Goal: Task Accomplishment & Management: Complete application form

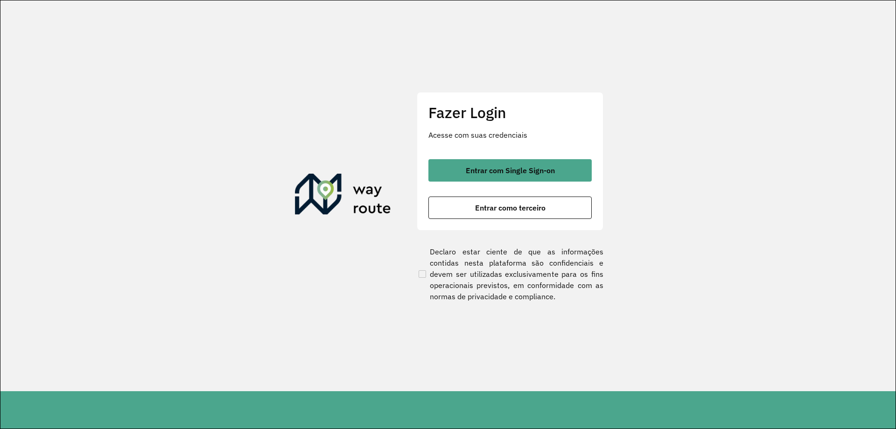
click at [537, 175] on button "Entrar com Single Sign-on" at bounding box center [510, 170] width 163 height 22
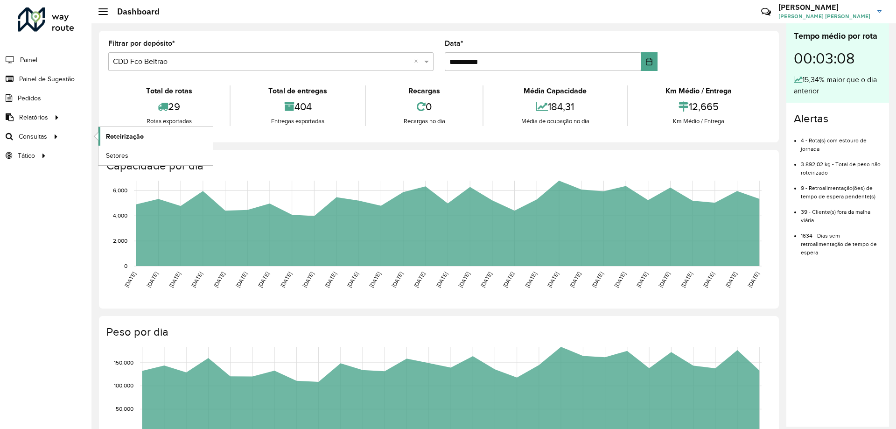
click at [109, 135] on span "Roteirização" at bounding box center [125, 137] width 38 height 10
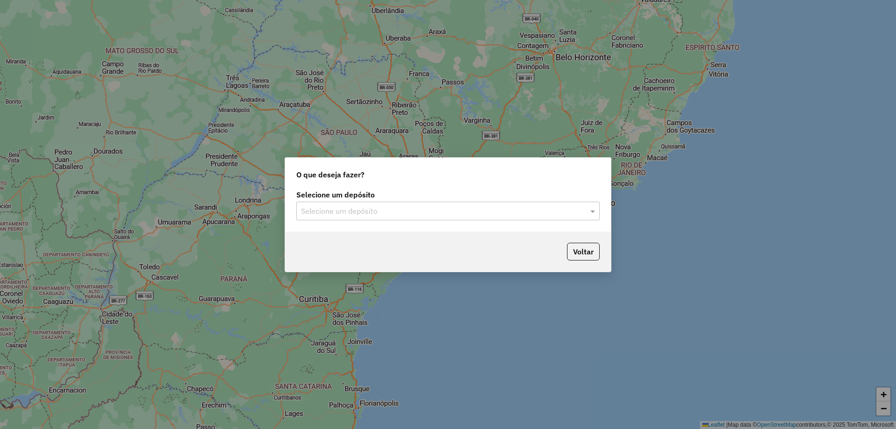
click at [418, 207] on input "text" at bounding box center [438, 211] width 275 height 11
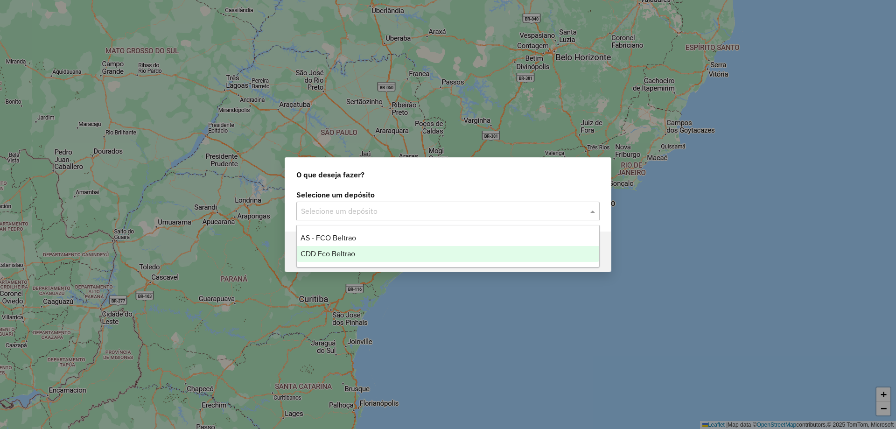
click at [358, 252] on div "CDD Fco Beltrao" at bounding box center [448, 254] width 303 height 16
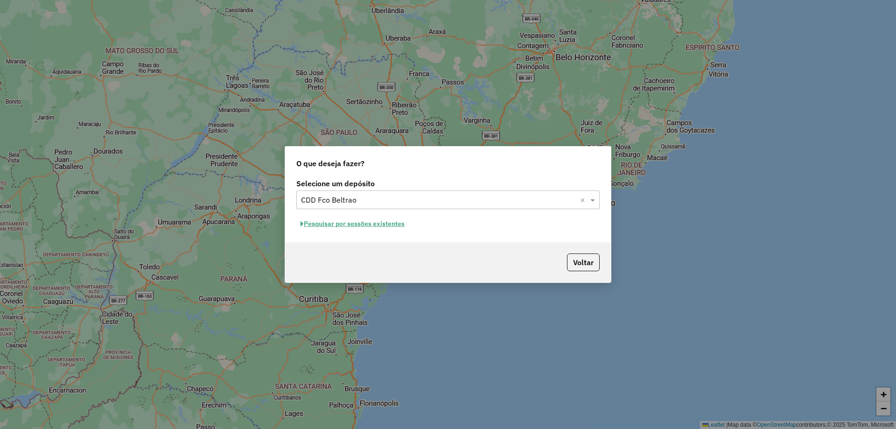
click at [379, 226] on button "Pesquisar por sessões existentes" at bounding box center [352, 224] width 113 height 14
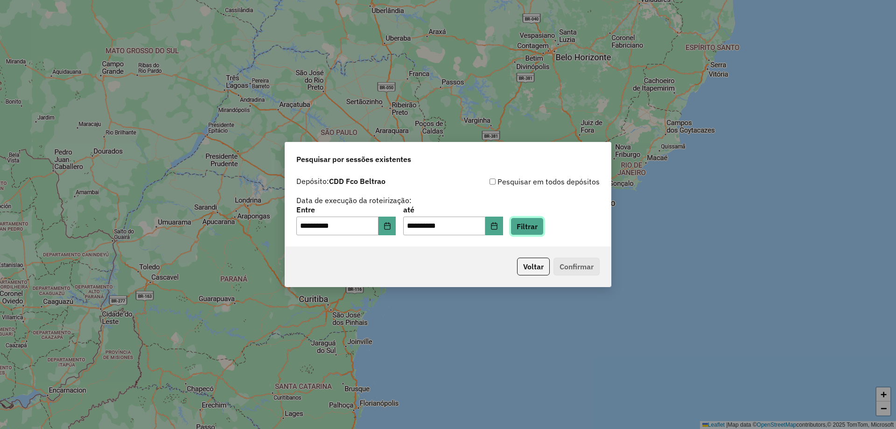
click at [527, 226] on button "Filtrar" at bounding box center [527, 227] width 33 height 18
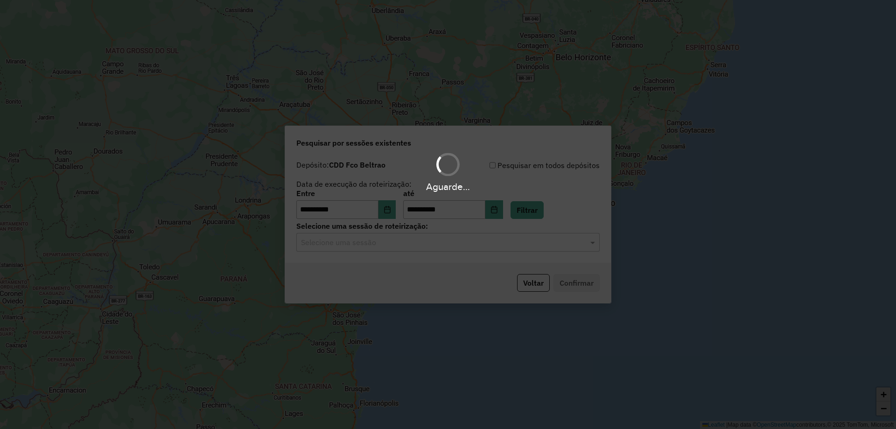
click at [449, 252] on hb-app "**********" at bounding box center [448, 214] width 896 height 429
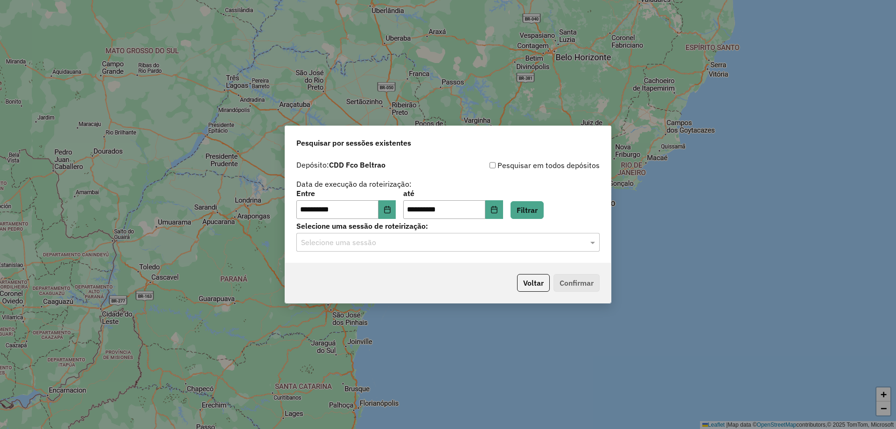
click at [430, 243] on input "text" at bounding box center [438, 242] width 275 height 11
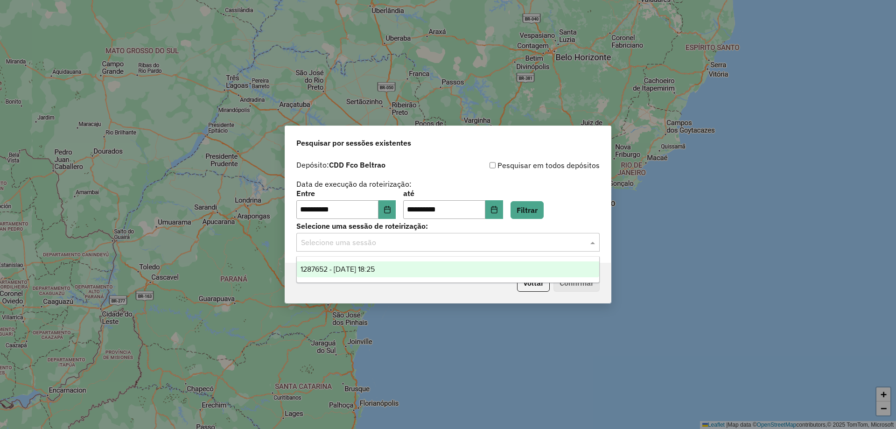
click at [377, 277] on ng-dropdown-panel "1287652 - [DATE] 18:25" at bounding box center [447, 269] width 303 height 27
click at [459, 269] on div "1287652 - [DATE] 18:25" at bounding box center [448, 269] width 303 height 16
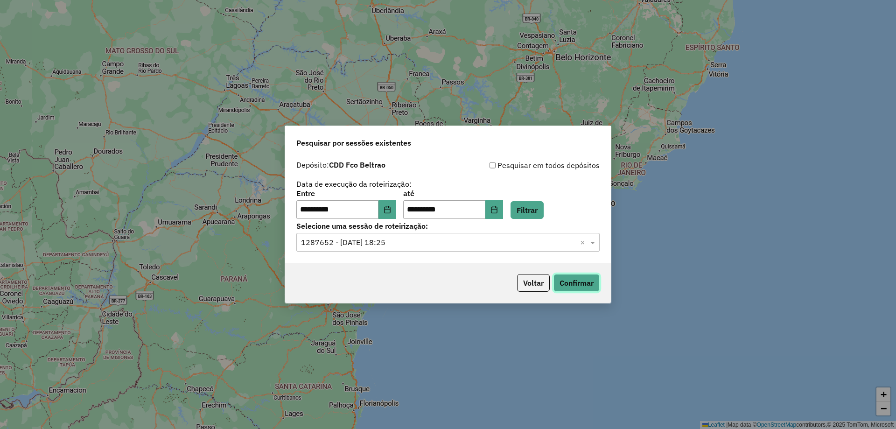
click at [563, 282] on button "Confirmar" at bounding box center [577, 283] width 46 height 18
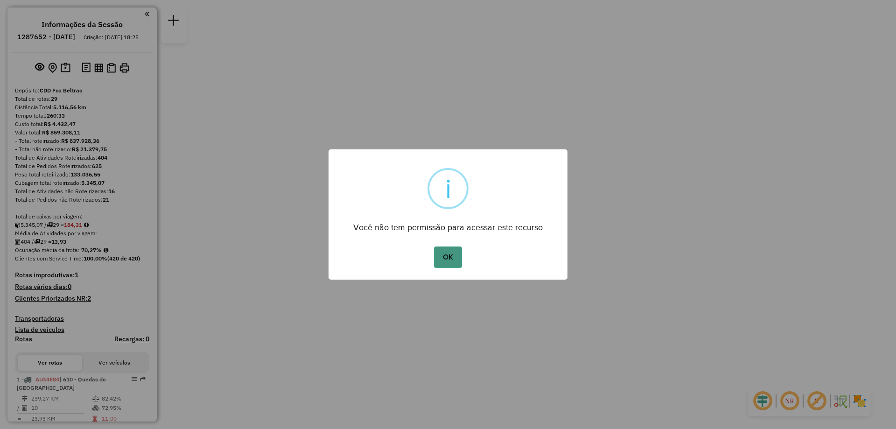
click at [452, 252] on button "OK" at bounding box center [448, 256] width 28 height 21
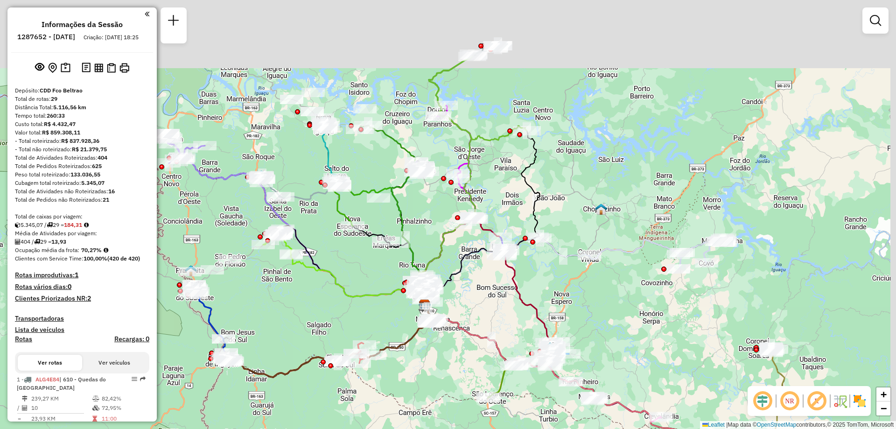
drag, startPoint x: 461, startPoint y: 119, endPoint x: 438, endPoint y: 202, distance: 86.2
click at [438, 207] on div "Janela de atendimento Grade de atendimento Capacidade Transportadoras Veículos …" at bounding box center [448, 214] width 896 height 429
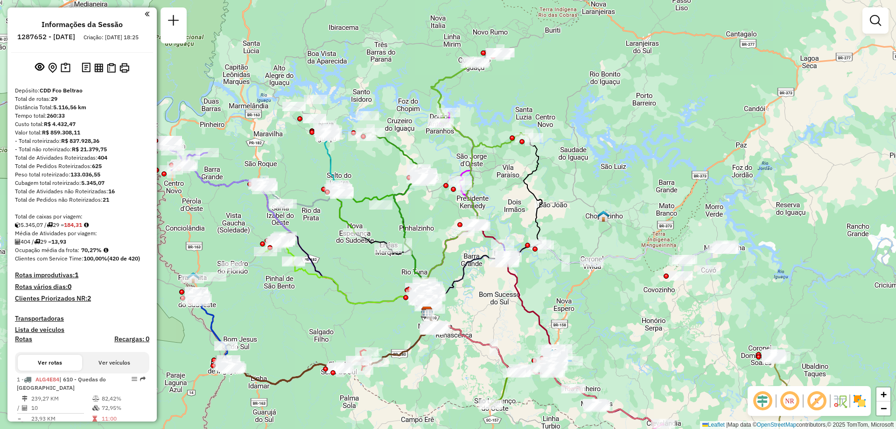
click at [439, 94] on icon at bounding box center [480, 105] width 98 height 84
select select "**********"
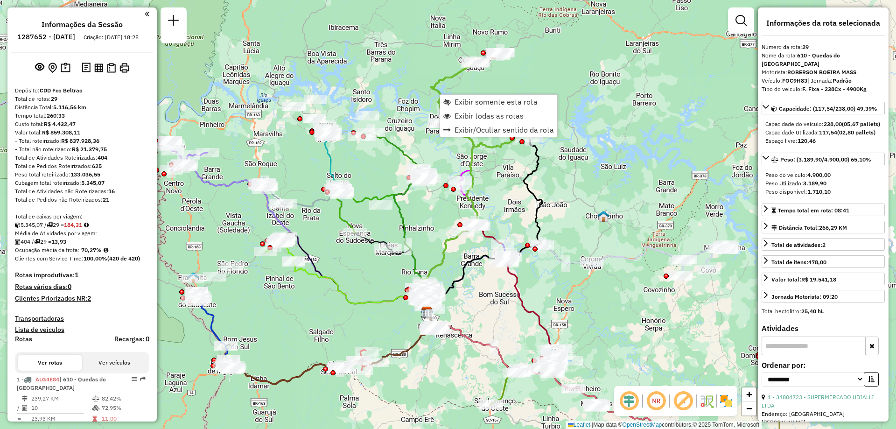
scroll to position [1681, 0]
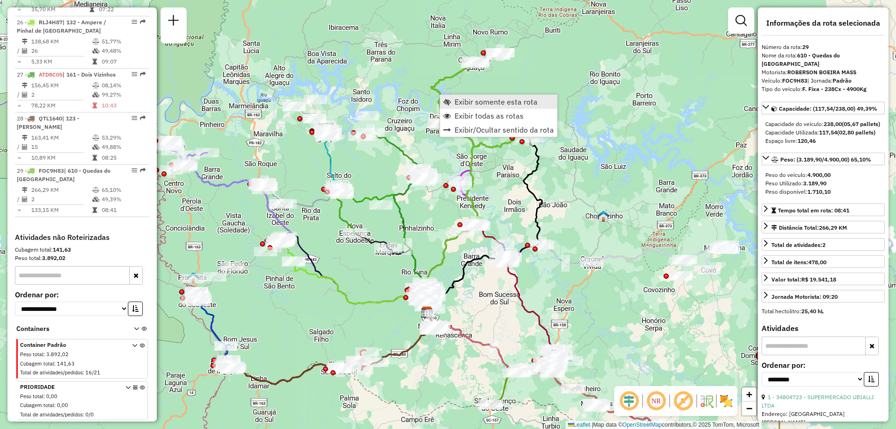
click at [491, 105] on span "Exibir somente esta rota" at bounding box center [496, 101] width 83 height 7
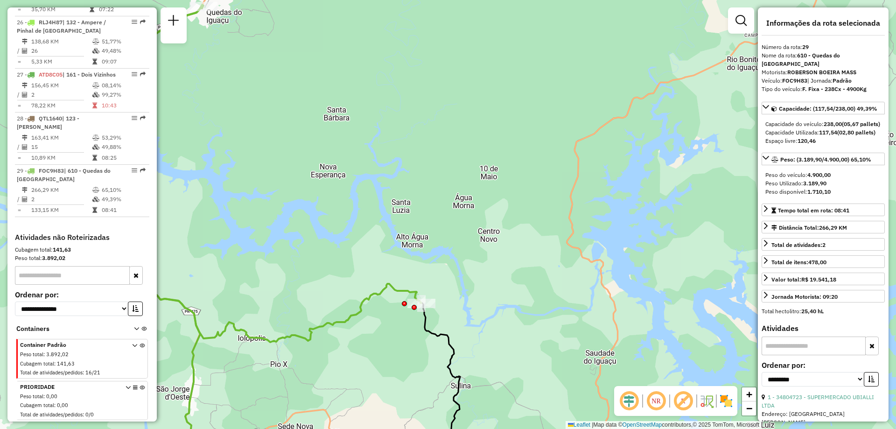
drag, startPoint x: 434, startPoint y: 286, endPoint x: 432, endPoint y: 224, distance: 62.1
click at [431, 226] on div "Janela de atendimento Grade de atendimento Capacidade Transportadoras Veículos …" at bounding box center [448, 214] width 896 height 429
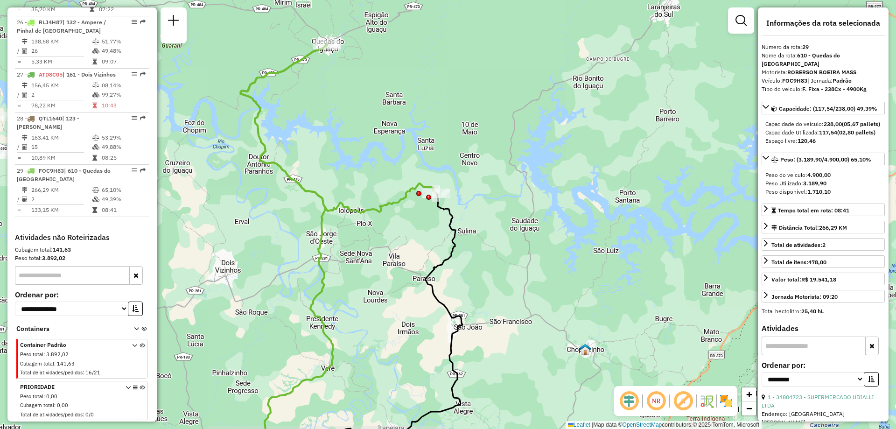
drag, startPoint x: 392, startPoint y: 329, endPoint x: 413, endPoint y: 289, distance: 44.3
click at [413, 289] on div "Janela de atendimento Grade de atendimento Capacidade Transportadoras Veículos …" at bounding box center [448, 214] width 896 height 429
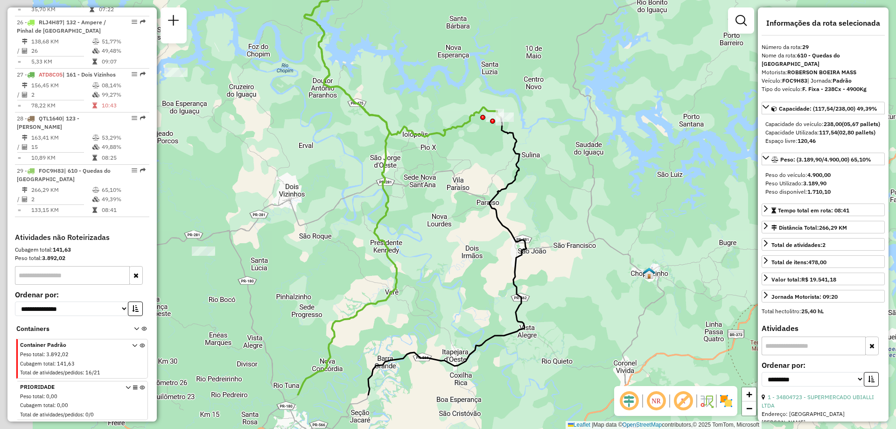
drag, startPoint x: 374, startPoint y: 258, endPoint x: 436, endPoint y: 177, distance: 102.2
click at [436, 177] on div "Janela de atendimento Grade de atendimento Capacidade Transportadoras Veículos …" at bounding box center [448, 214] width 896 height 429
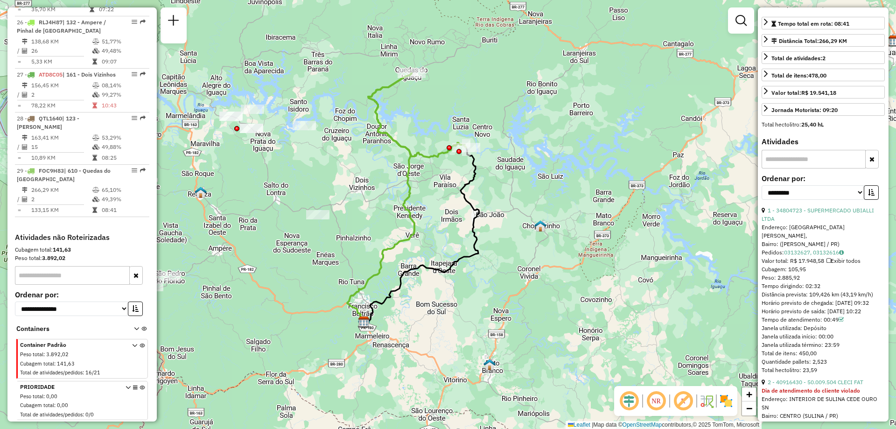
scroll to position [365, 0]
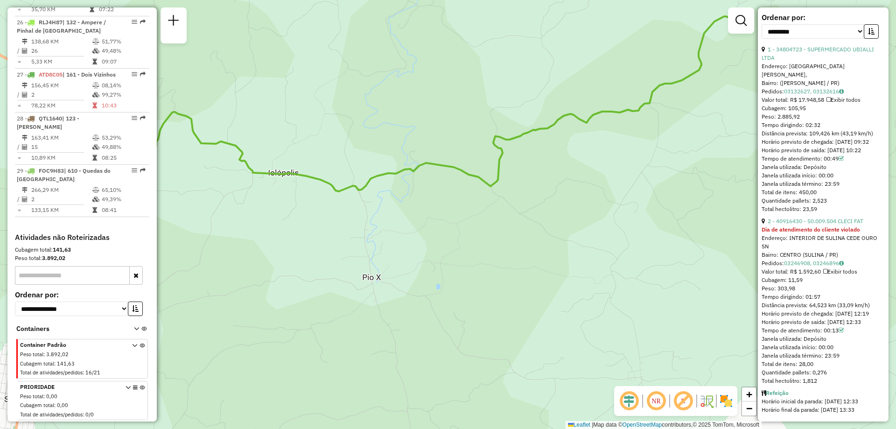
drag, startPoint x: 330, startPoint y: 168, endPoint x: 480, endPoint y: 212, distance: 156.7
click at [480, 212] on div "Janela de atendimento Grade de atendimento Capacidade Transportadoras Veículos …" at bounding box center [448, 214] width 896 height 429
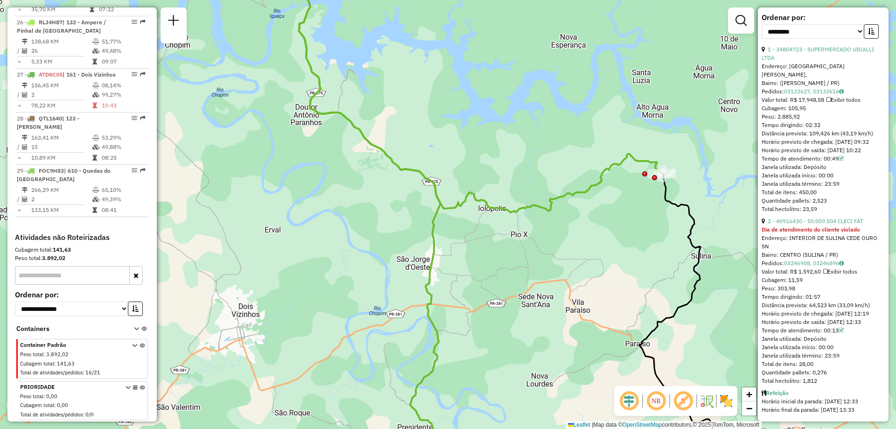
drag, startPoint x: 494, startPoint y: 145, endPoint x: 487, endPoint y: 176, distance: 31.6
click at [492, 179] on div "Janela de atendimento Grade de atendimento Capacidade Transportadoras Veículos …" at bounding box center [448, 214] width 896 height 429
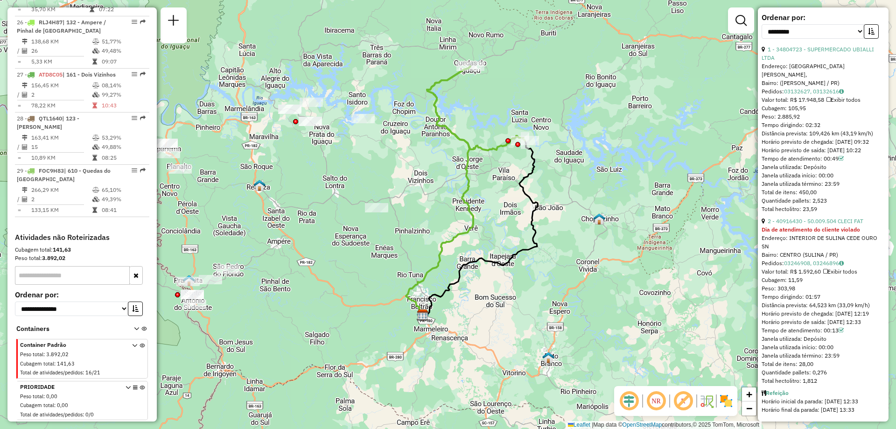
click at [468, 232] on icon at bounding box center [439, 190] width 67 height 249
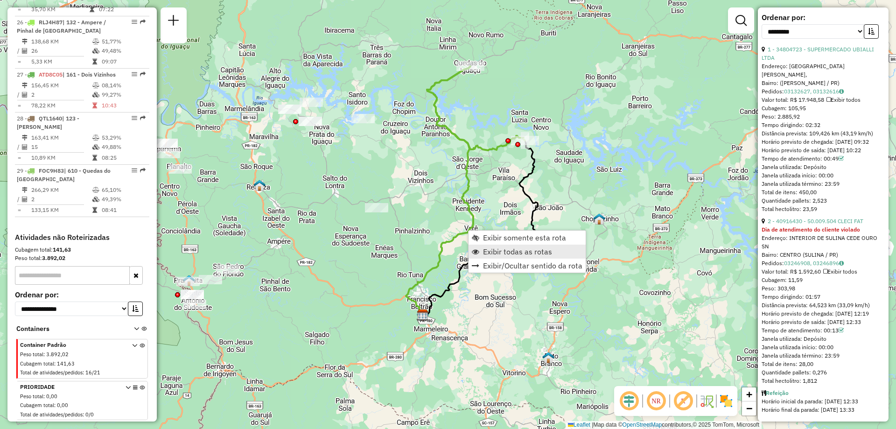
click at [521, 250] on span "Exibir todas as rotas" at bounding box center [517, 251] width 69 height 7
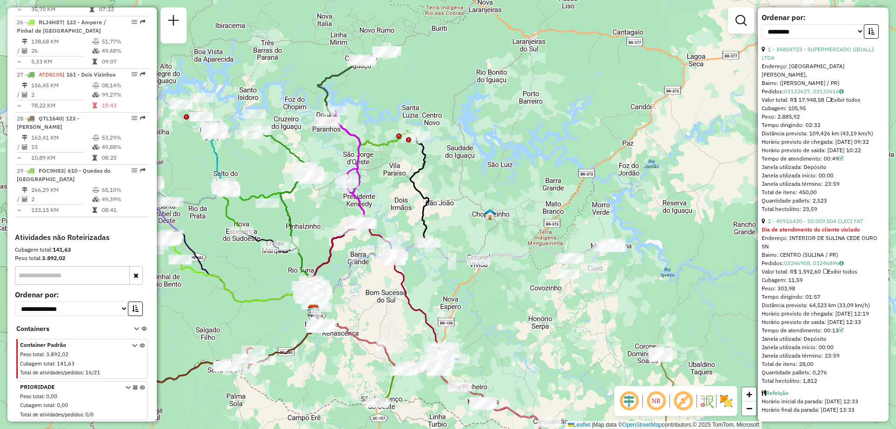
drag, startPoint x: 573, startPoint y: 233, endPoint x: 481, endPoint y: 229, distance: 92.1
click at [481, 229] on div "Janela de atendimento Grade de atendimento Capacidade Transportadoras Veículos …" at bounding box center [448, 214] width 896 height 429
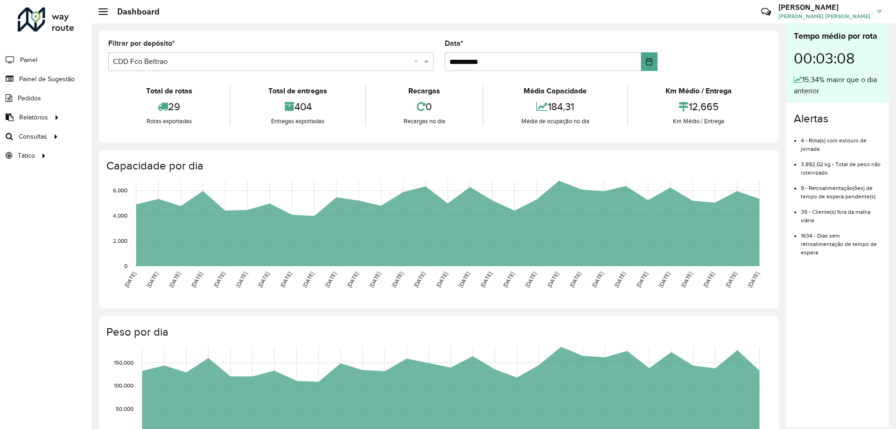
click at [35, 78] on span "Painel de Sugestão" at bounding box center [47, 79] width 56 height 10
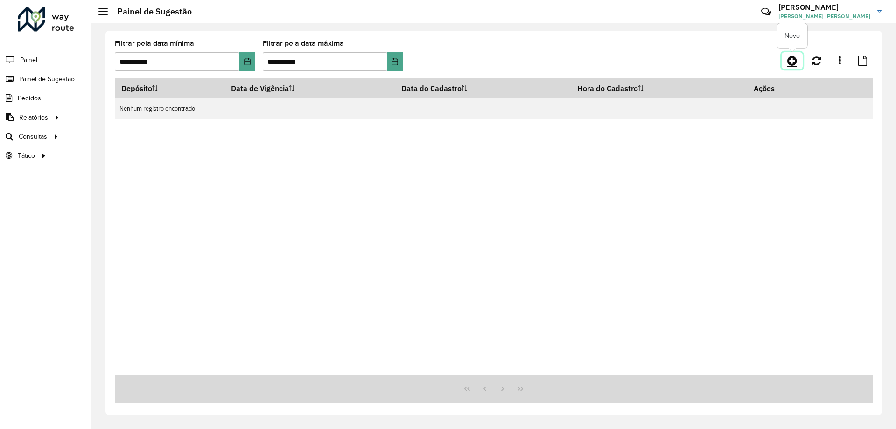
click at [793, 62] on icon at bounding box center [793, 60] width 10 height 11
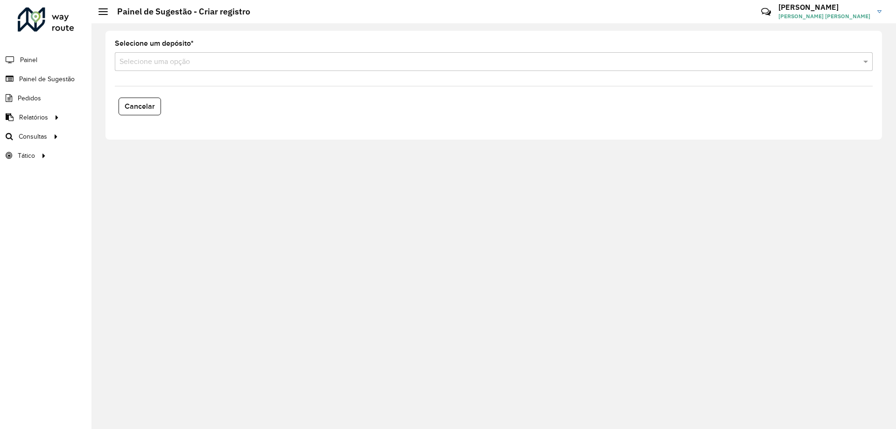
click at [188, 63] on input "text" at bounding box center [485, 61] width 730 height 11
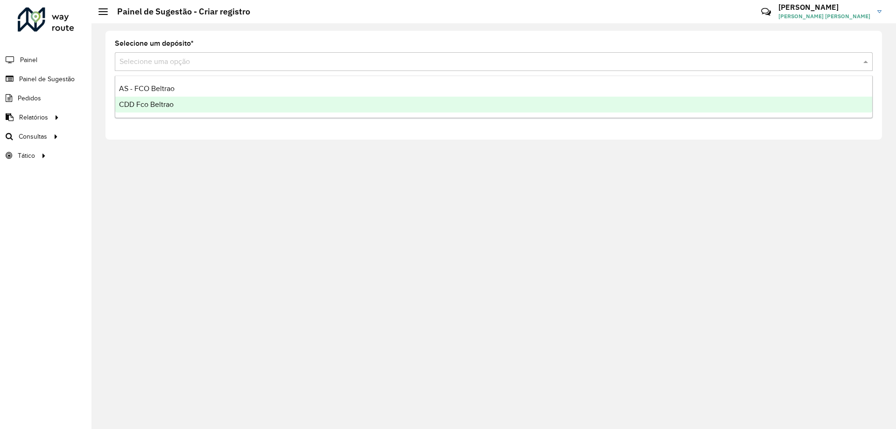
click at [184, 112] on div "CDD Fco Beltrao" at bounding box center [493, 105] width 757 height 16
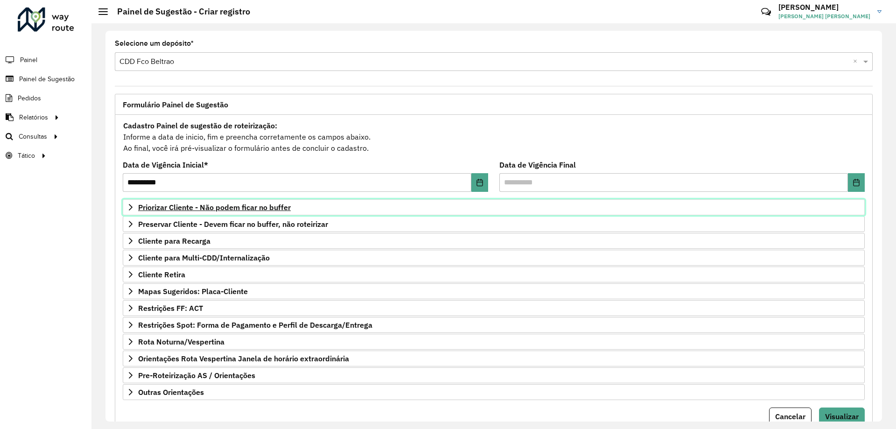
click at [253, 211] on span "Priorizar Cliente - Não podem ficar no buffer" at bounding box center [214, 207] width 153 height 7
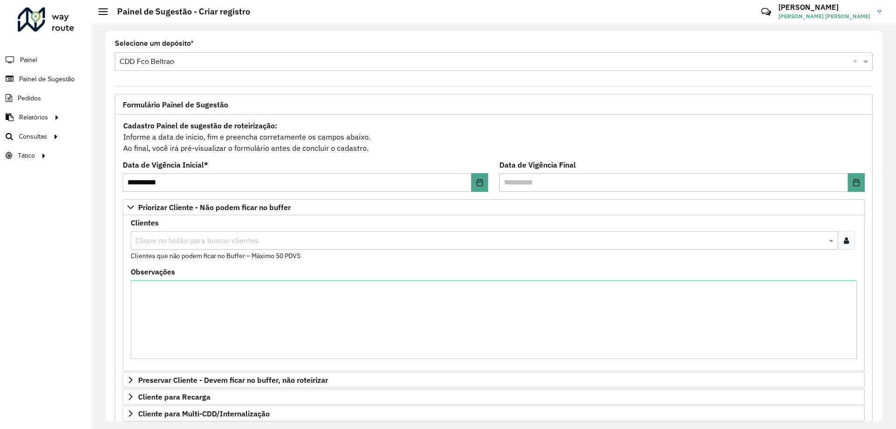
click at [250, 235] on input "text" at bounding box center [480, 240] width 694 height 11
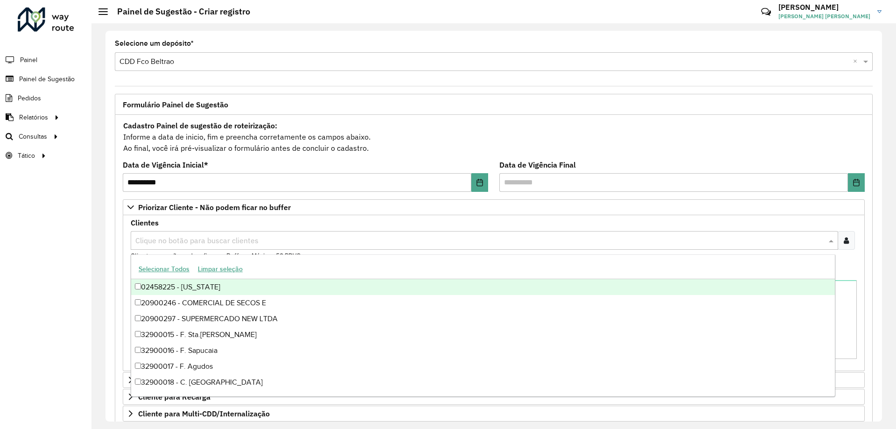
click at [251, 239] on input "text" at bounding box center [480, 240] width 694 height 11
paste input "*****"
type input "*****"
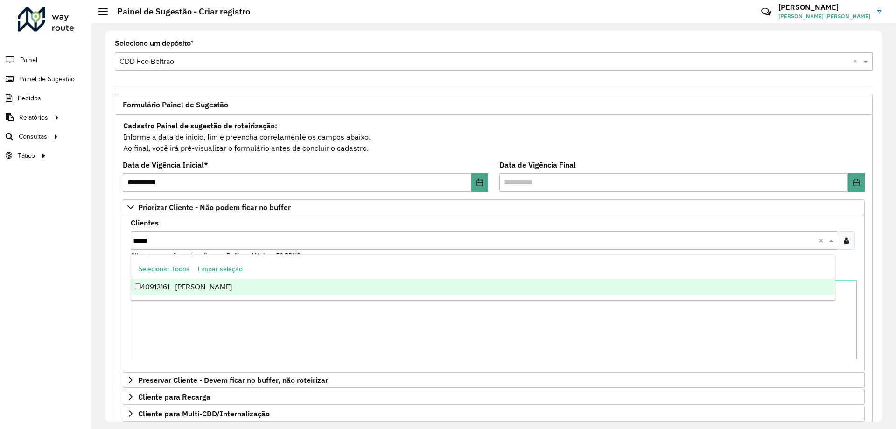
click at [205, 294] on div "40912161 - WILLIAM MICHEL WAGNE" at bounding box center [483, 287] width 704 height 16
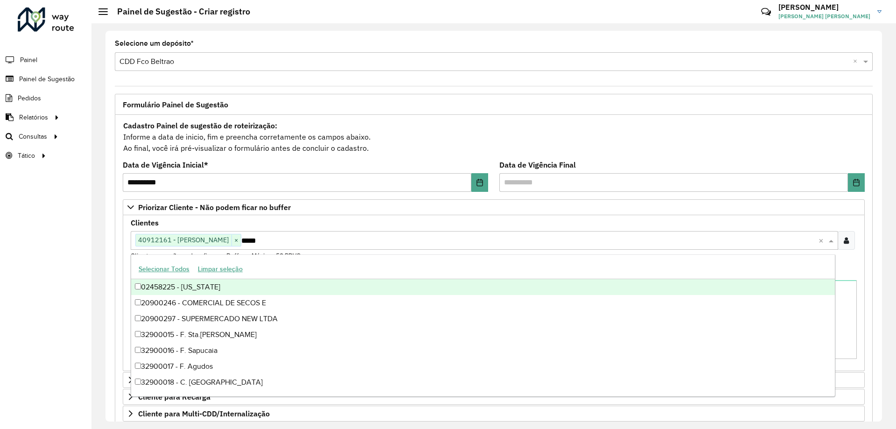
click at [469, 89] on div "**********" at bounding box center [494, 226] width 777 height 391
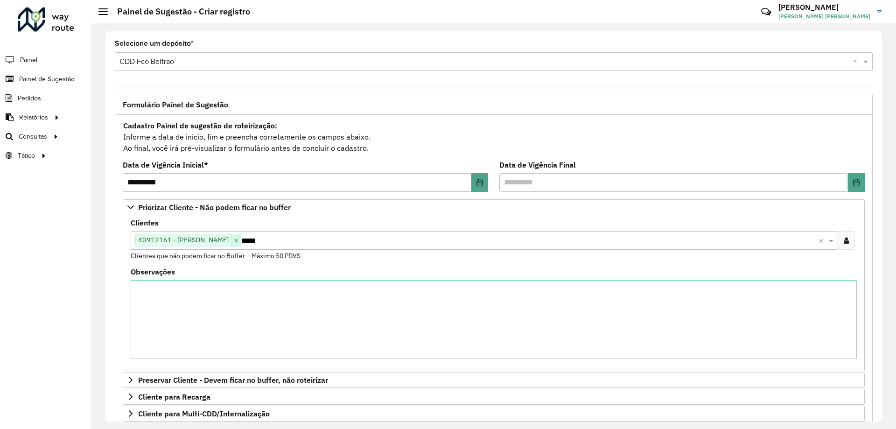
click at [241, 240] on span "×" at bounding box center [236, 240] width 9 height 11
click at [269, 240] on input "*****" at bounding box center [480, 240] width 694 height 11
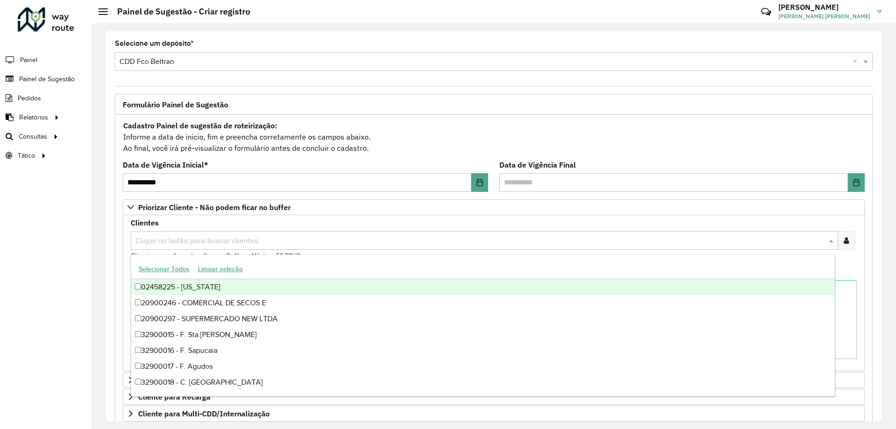
click at [204, 242] on input "text" at bounding box center [480, 240] width 694 height 11
paste input "*"
type input "*****"
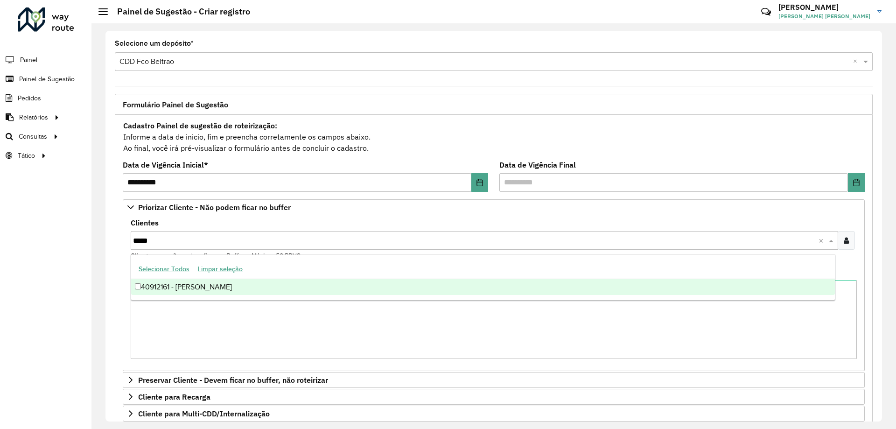
click at [209, 286] on div "40912161 - WILLIAM MICHEL WAGNE" at bounding box center [483, 287] width 704 height 16
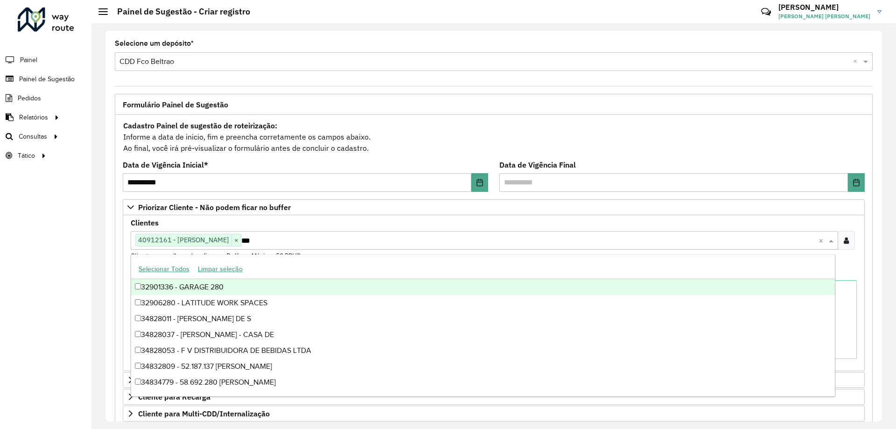
type input "****"
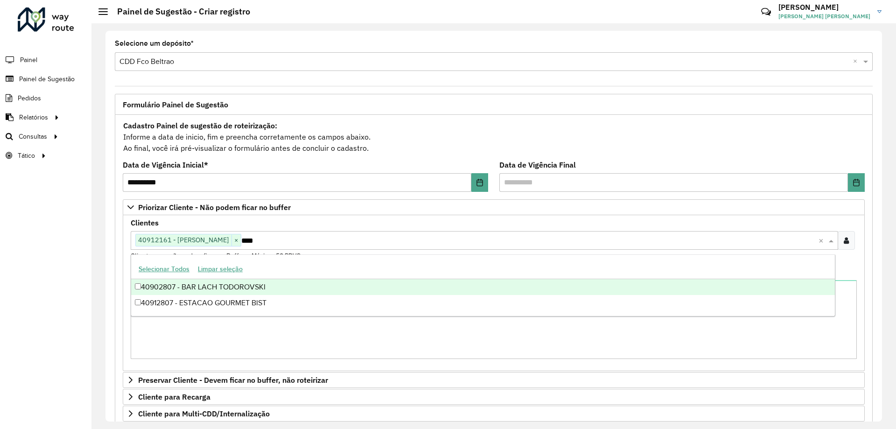
click at [191, 288] on div "40902807 - BAR LACH TODOROVSKI" at bounding box center [483, 287] width 704 height 16
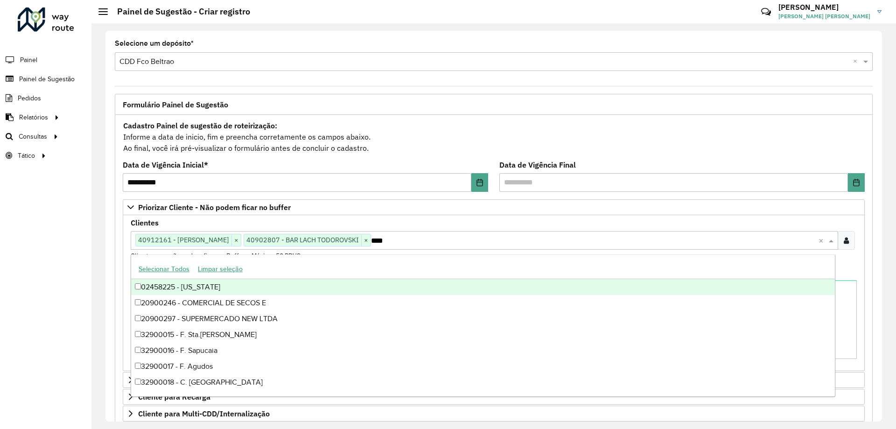
click at [472, 150] on div "Cadastro Painel de sugestão de roteirização: Informe a data de inicio, fim e pr…" at bounding box center [494, 137] width 742 height 35
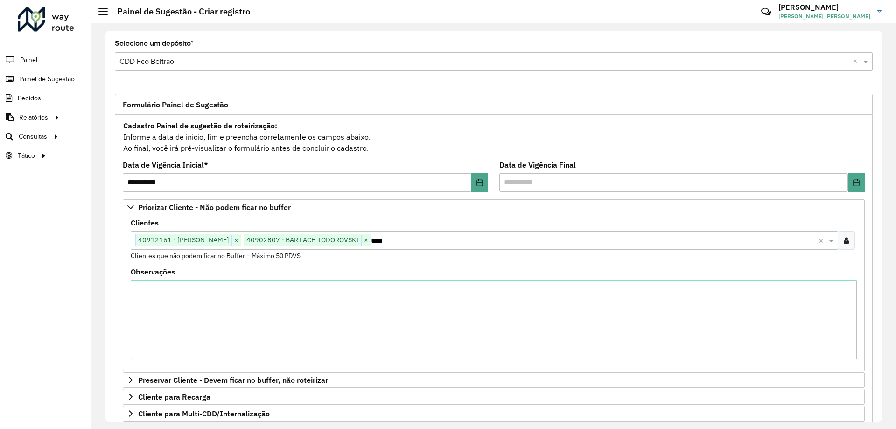
scroll to position [192, 0]
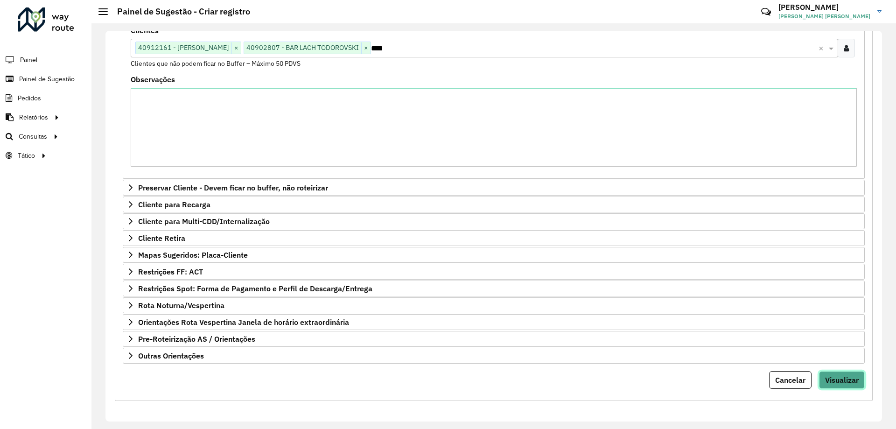
click at [841, 377] on span "Visualizar" at bounding box center [842, 379] width 34 height 9
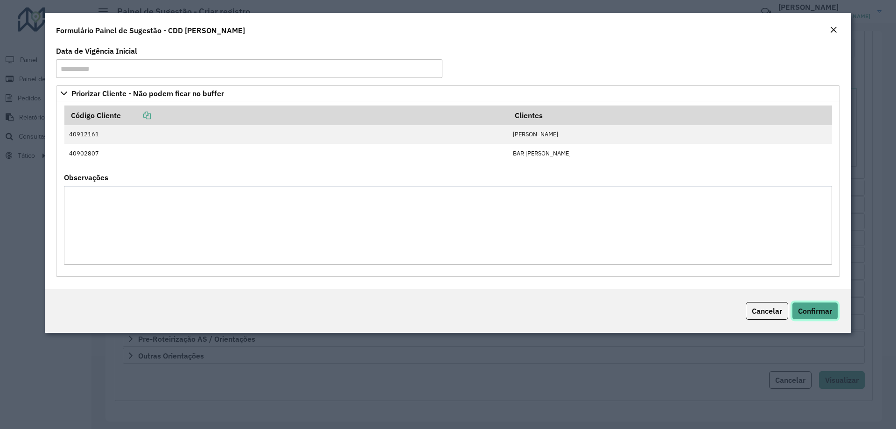
click at [825, 312] on span "Confirmar" at bounding box center [815, 310] width 34 height 9
